Goal: Task Accomplishment & Management: Manage account settings

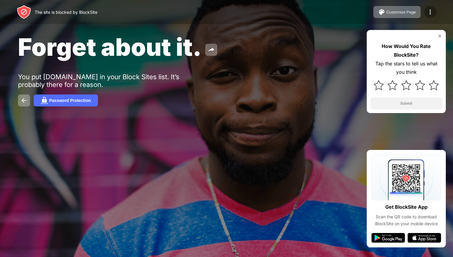
click at [433, 12] on img at bounding box center [429, 11] width 7 height 7
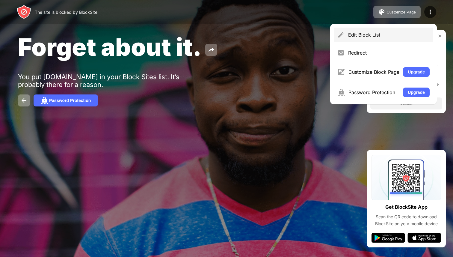
click at [397, 31] on div "Edit Block List" at bounding box center [383, 35] width 99 height 14
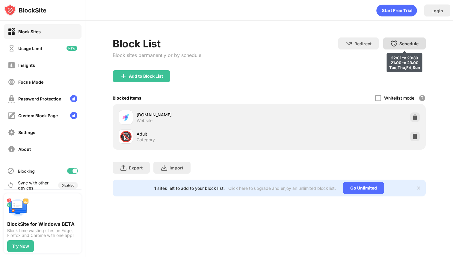
click at [404, 40] on div "Schedule 22:01 to 23:30 21:00 to 23:00 Tue,Thu,Fri,Sun" at bounding box center [404, 43] width 43 height 12
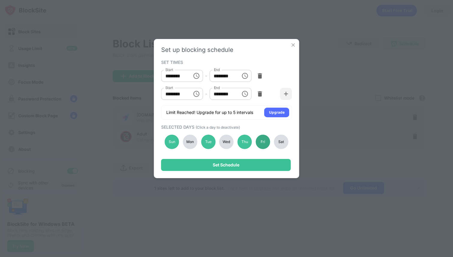
click at [264, 141] on div "Fri" at bounding box center [263, 141] width 14 height 14
click at [284, 141] on div "Sat" at bounding box center [281, 141] width 14 height 14
click at [226, 142] on div "Wed" at bounding box center [226, 141] width 14 height 14
click at [188, 143] on div "Mon" at bounding box center [190, 141] width 14 height 14
click at [282, 140] on div "Sat" at bounding box center [281, 141] width 14 height 14
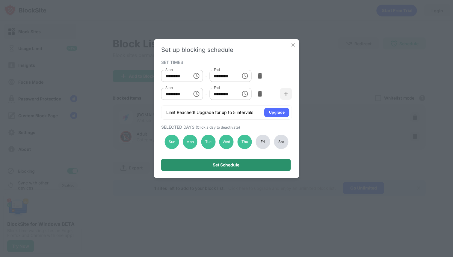
click at [221, 163] on div "Set Schedule" at bounding box center [226, 164] width 27 height 5
